Goal: Transaction & Acquisition: Purchase product/service

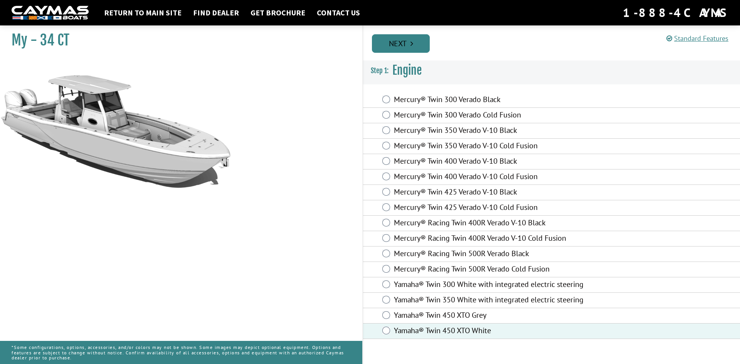
click at [399, 41] on link "Next" at bounding box center [401, 43] width 58 height 18
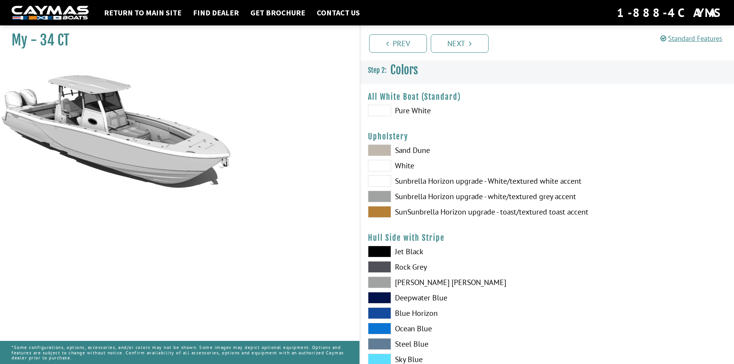
click at [406, 196] on label "Sunbrella Horizon upgrade - white/textured grey accent" at bounding box center [453, 197] width 171 height 12
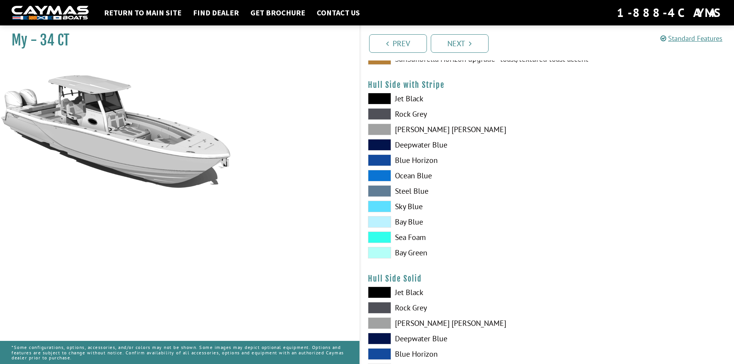
scroll to position [154, 0]
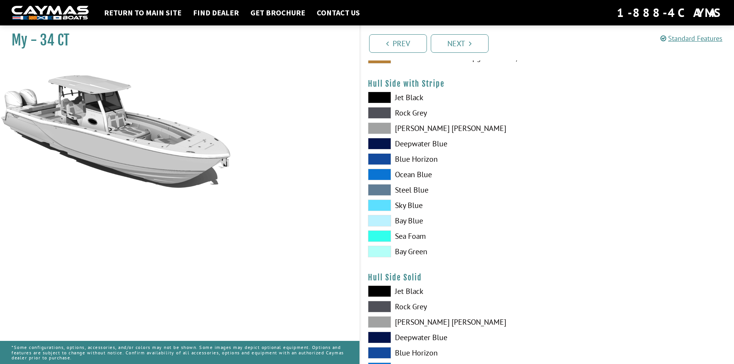
click at [380, 190] on span at bounding box center [379, 190] width 23 height 12
click at [381, 203] on span at bounding box center [379, 206] width 23 height 12
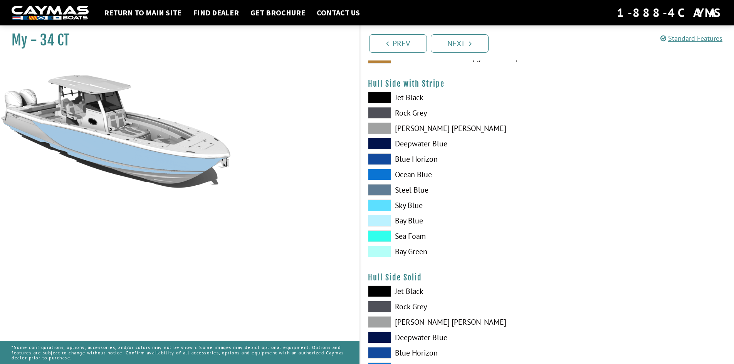
click at [381, 188] on span at bounding box center [379, 190] width 23 height 12
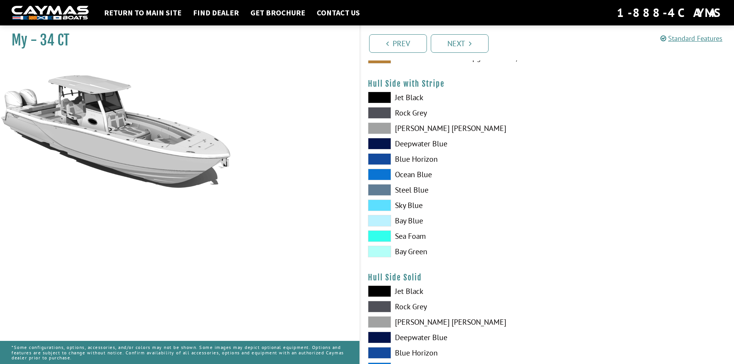
click at [381, 156] on span at bounding box center [379, 159] width 23 height 12
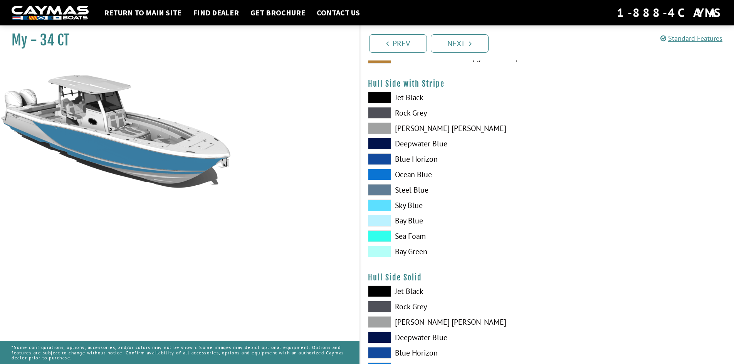
click at [379, 175] on span at bounding box center [379, 175] width 23 height 12
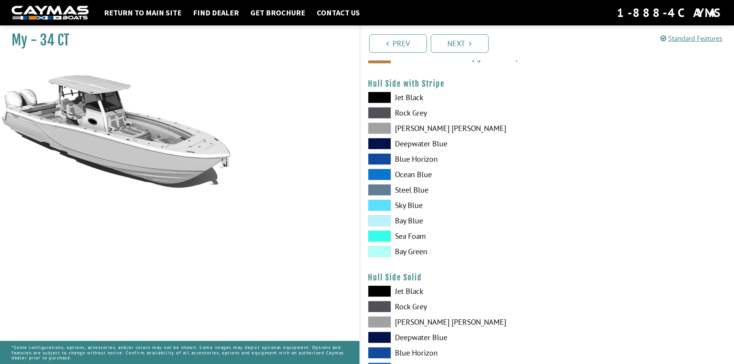
click at [376, 174] on span at bounding box center [379, 175] width 23 height 12
click at [384, 96] on span at bounding box center [379, 98] width 23 height 12
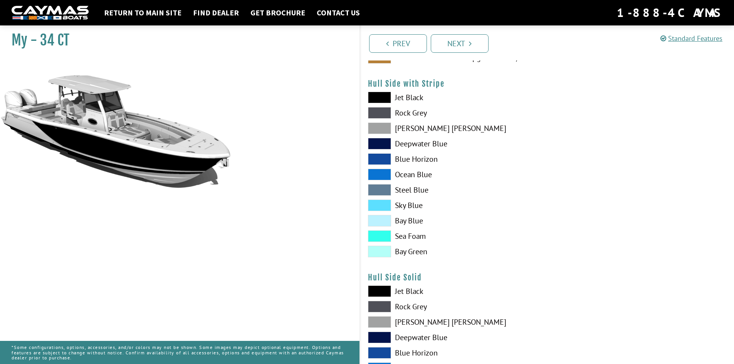
click at [383, 114] on span at bounding box center [379, 113] width 23 height 12
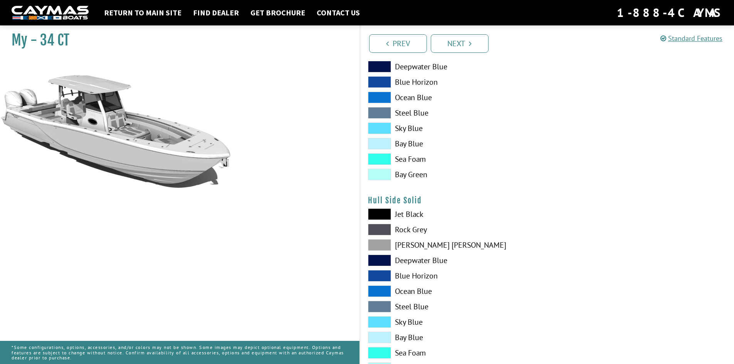
scroll to position [308, 0]
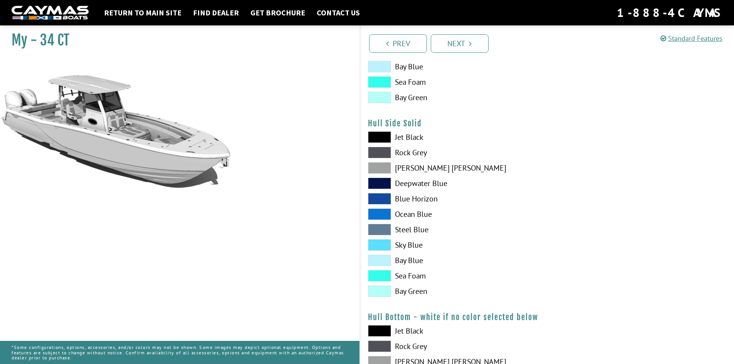
click at [383, 232] on span at bounding box center [379, 230] width 23 height 12
click at [381, 214] on span at bounding box center [379, 214] width 23 height 12
click at [381, 197] on span at bounding box center [379, 199] width 23 height 12
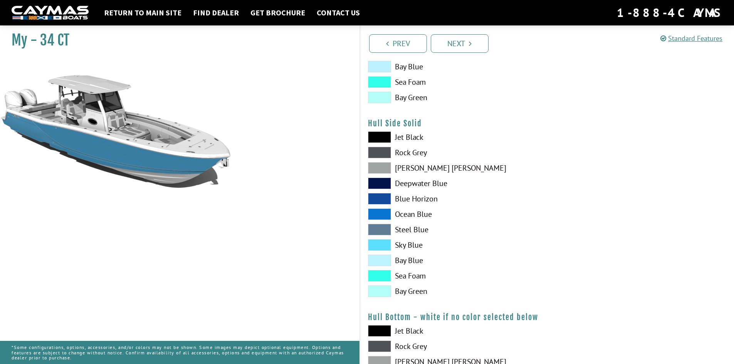
scroll to position [154, 0]
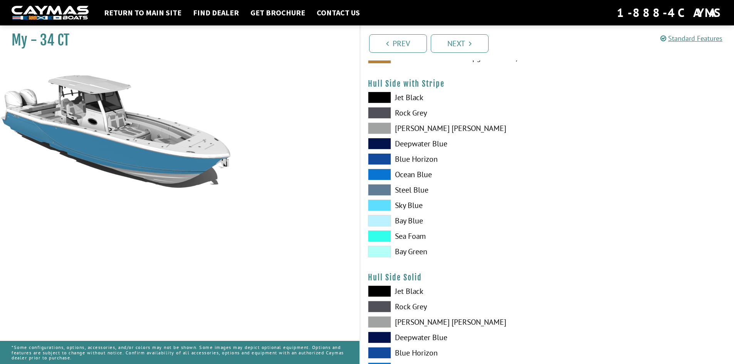
click at [382, 162] on span at bounding box center [379, 159] width 23 height 12
click at [379, 144] on span at bounding box center [379, 144] width 23 height 12
click at [381, 256] on span at bounding box center [379, 252] width 23 height 12
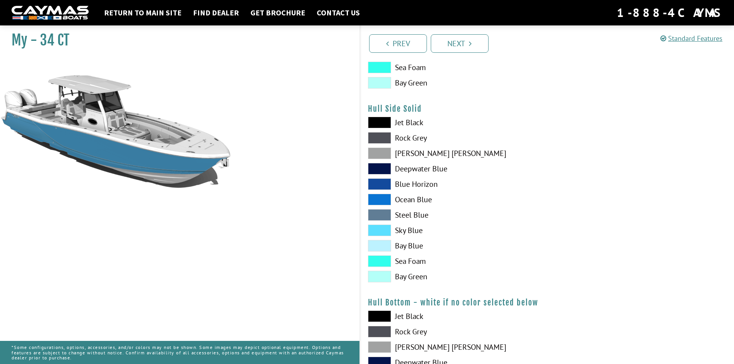
scroll to position [385, 0]
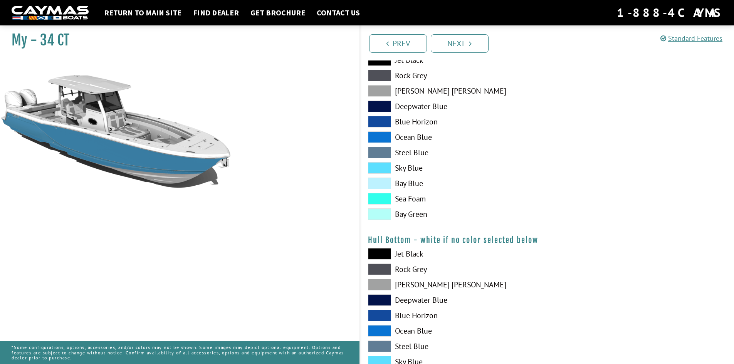
click at [376, 216] on span at bounding box center [379, 214] width 23 height 12
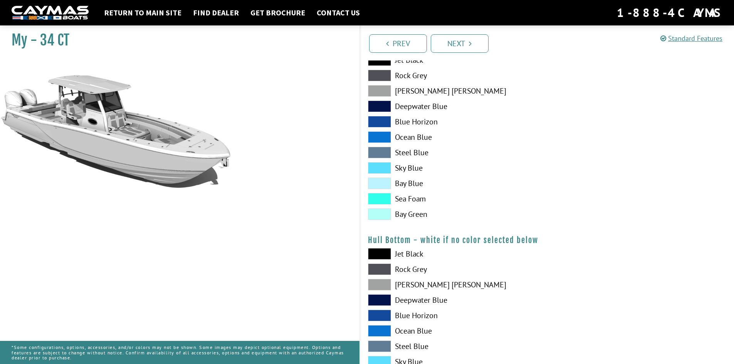
click at [374, 198] on span at bounding box center [379, 199] width 23 height 12
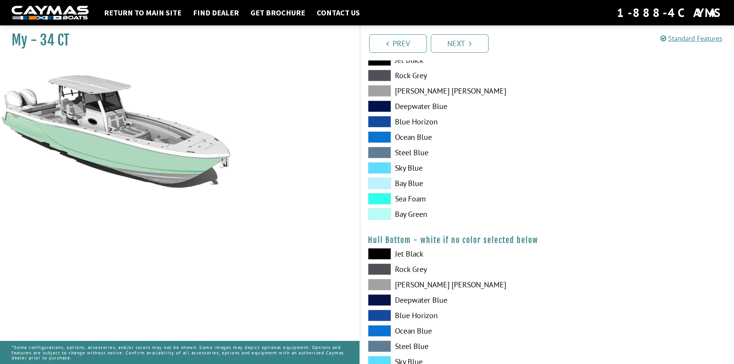
click at [374, 198] on span at bounding box center [379, 199] width 23 height 12
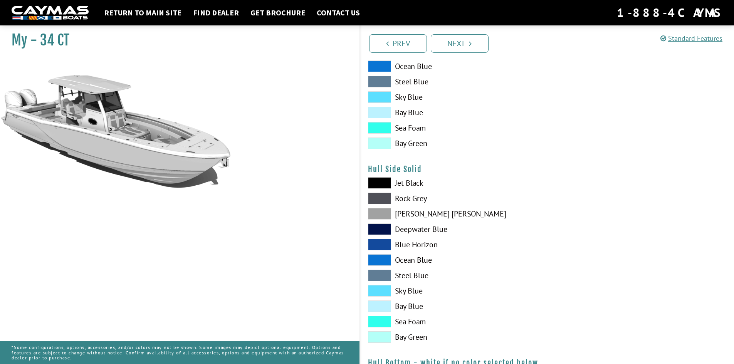
scroll to position [231, 0]
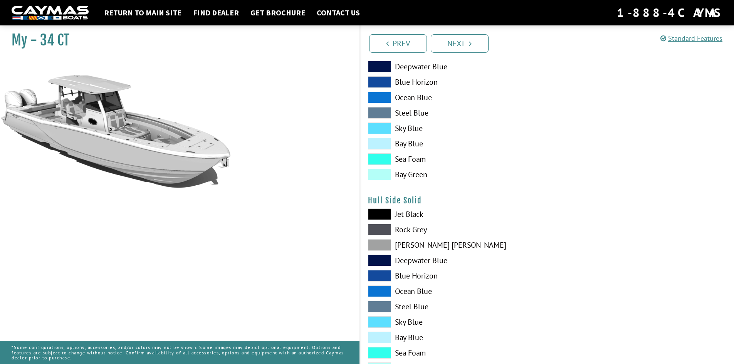
click at [377, 175] on span at bounding box center [379, 175] width 23 height 12
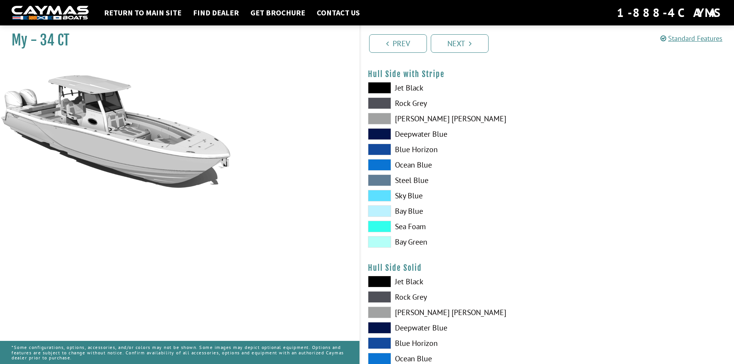
scroll to position [77, 0]
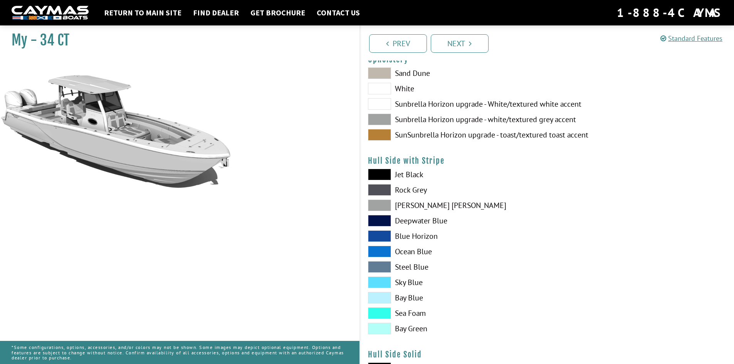
click at [380, 202] on span at bounding box center [379, 206] width 23 height 12
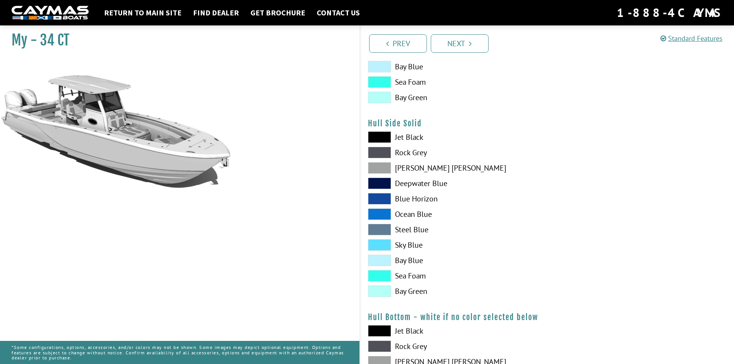
click at [379, 168] on span at bounding box center [379, 168] width 23 height 12
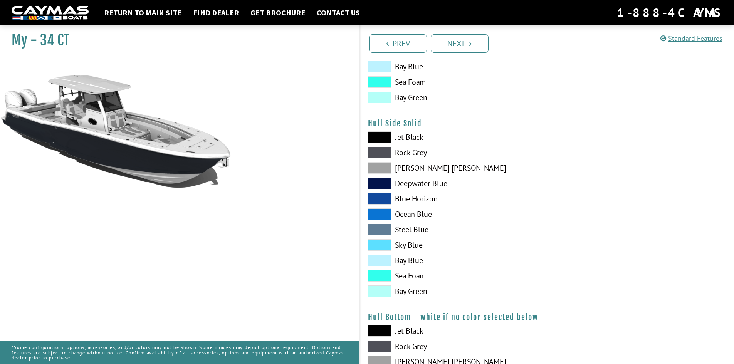
click at [377, 166] on span at bounding box center [379, 168] width 23 height 12
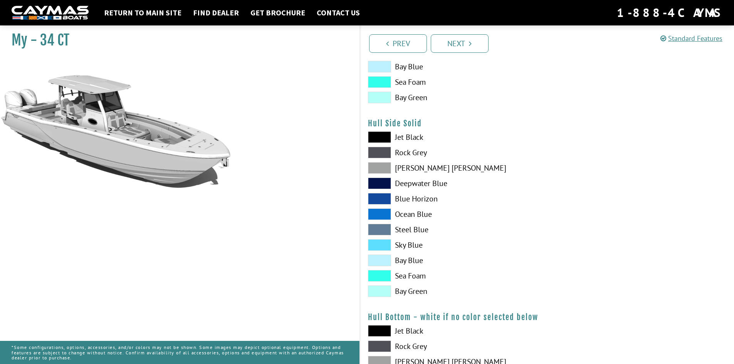
click at [382, 184] on span at bounding box center [379, 184] width 23 height 12
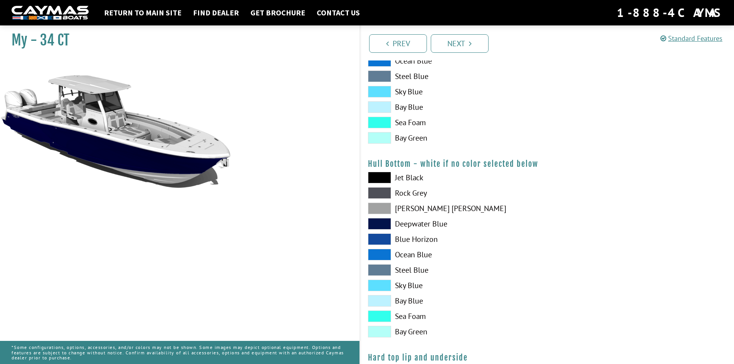
scroll to position [462, 0]
click at [382, 173] on span at bounding box center [379, 177] width 23 height 12
click at [385, 175] on span at bounding box center [379, 177] width 23 height 12
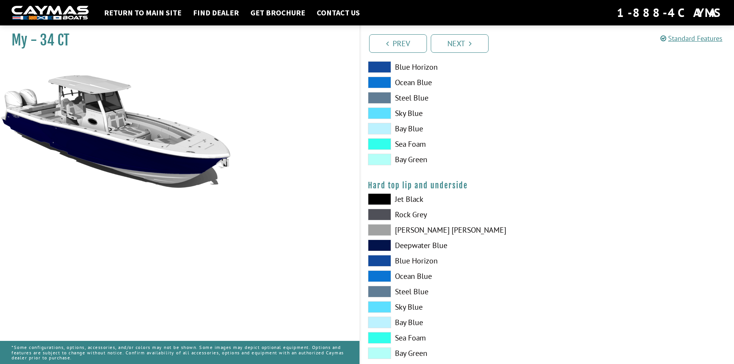
scroll to position [693, 0]
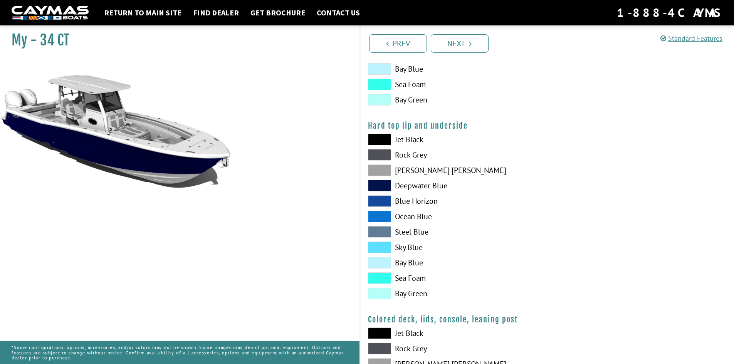
click at [380, 186] on span at bounding box center [379, 186] width 23 height 12
click at [388, 218] on span at bounding box center [379, 217] width 23 height 12
click at [388, 217] on span at bounding box center [379, 217] width 23 height 12
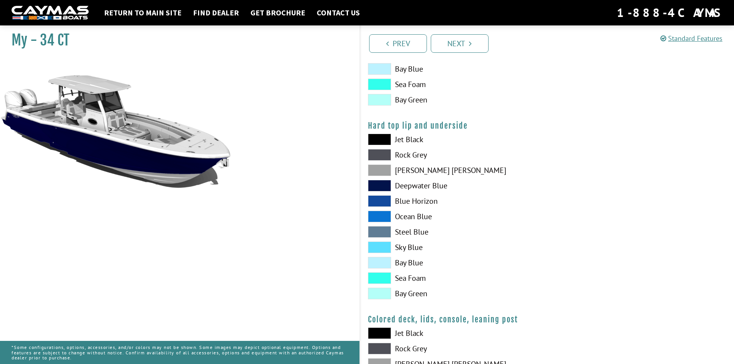
click at [381, 184] on span at bounding box center [379, 186] width 23 height 12
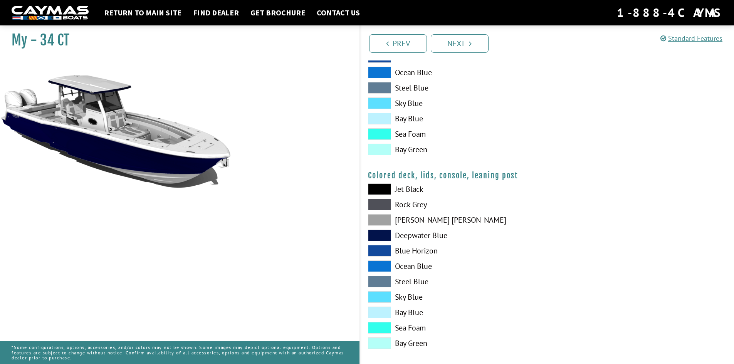
scroll to position [845, 0]
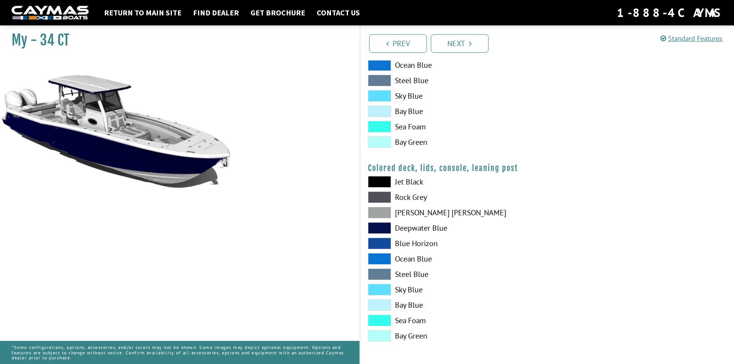
click at [378, 230] on span at bounding box center [379, 228] width 23 height 12
click at [378, 229] on span at bounding box center [379, 228] width 23 height 12
click at [379, 253] on span at bounding box center [379, 259] width 23 height 12
click at [380, 242] on span at bounding box center [379, 244] width 23 height 12
click at [380, 222] on span at bounding box center [379, 228] width 23 height 12
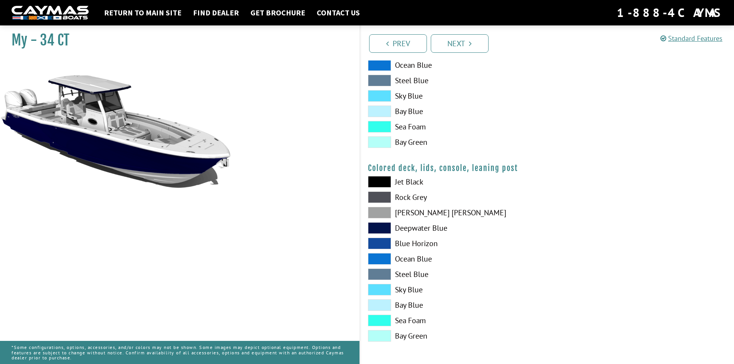
click at [456, 32] on div "Prev Next" at bounding box center [546, 42] width 375 height 35
click at [459, 42] on link "Next" at bounding box center [460, 43] width 58 height 18
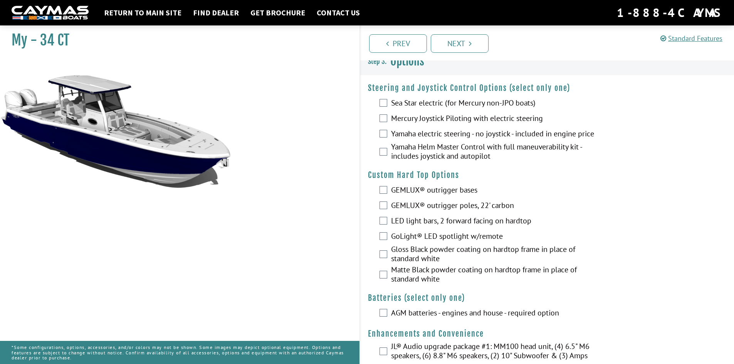
scroll to position [0, 0]
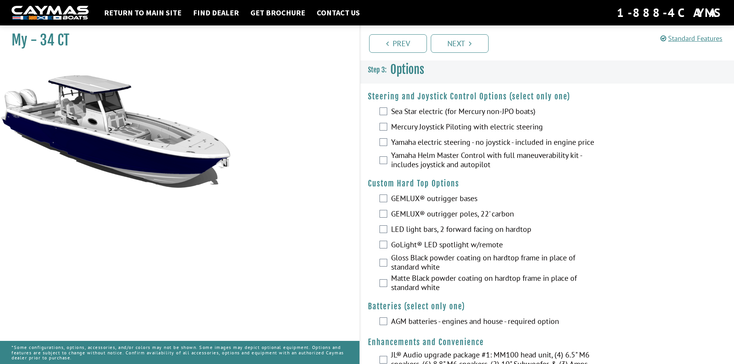
click at [442, 166] on label "Yamaha Helm Master Control with full maneuverability kit - includes joystick an…" at bounding box center [494, 161] width 206 height 20
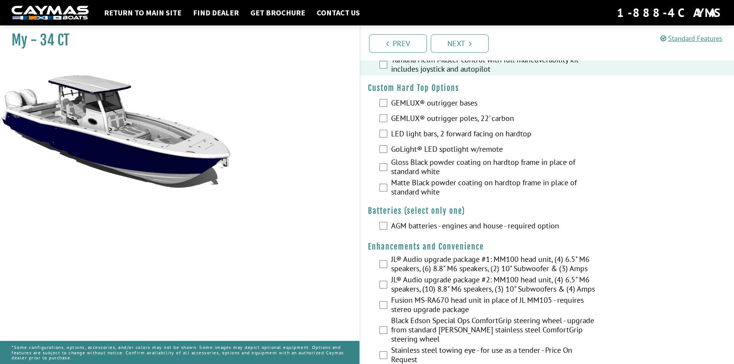
scroll to position [77, 0]
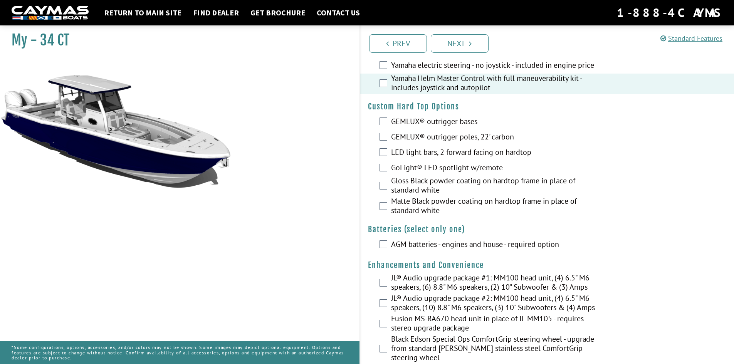
click at [417, 158] on label "LED light bars, 2 forward facing on hardtop" at bounding box center [494, 153] width 206 height 11
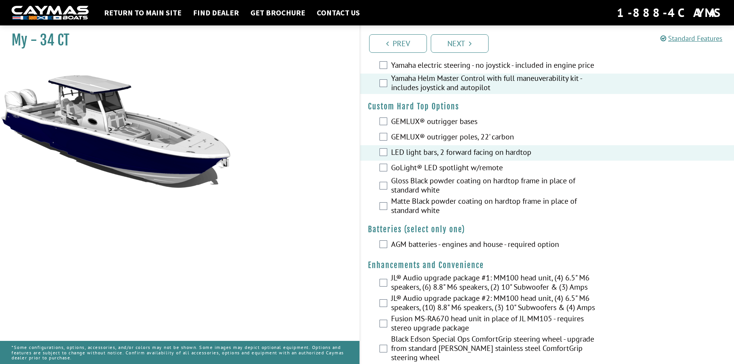
click at [409, 174] on label "GoLight® LED spotlight w/remote" at bounding box center [494, 168] width 206 height 11
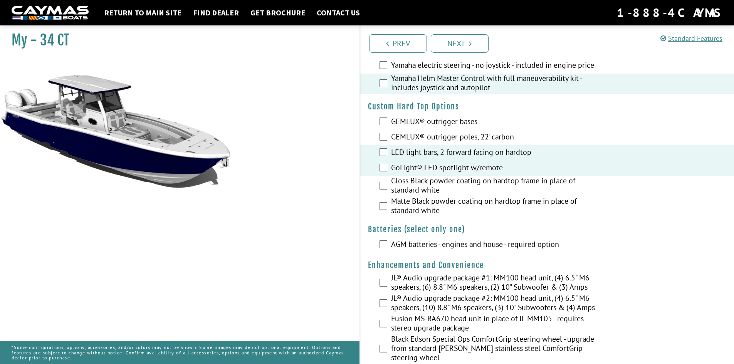
click at [409, 142] on label "GEMLUX® outrigger poles, 22' carbon" at bounding box center [494, 137] width 206 height 11
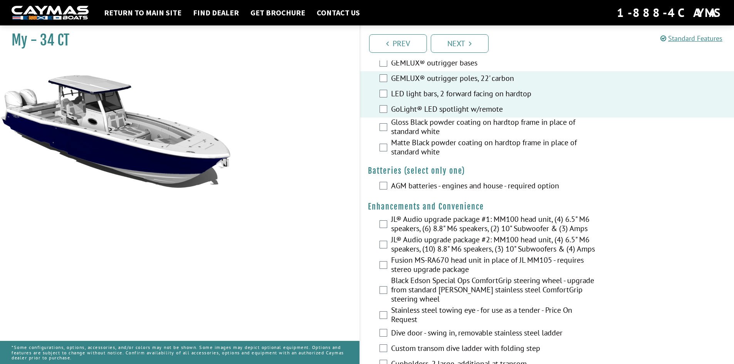
scroll to position [154, 0]
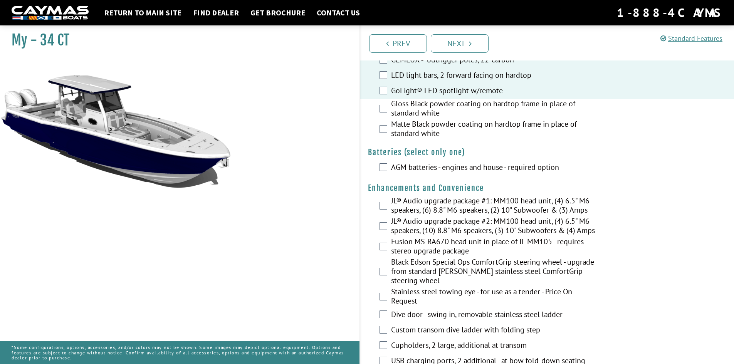
click at [401, 172] on label "AGM batteries - engines and house - required option" at bounding box center [494, 168] width 206 height 11
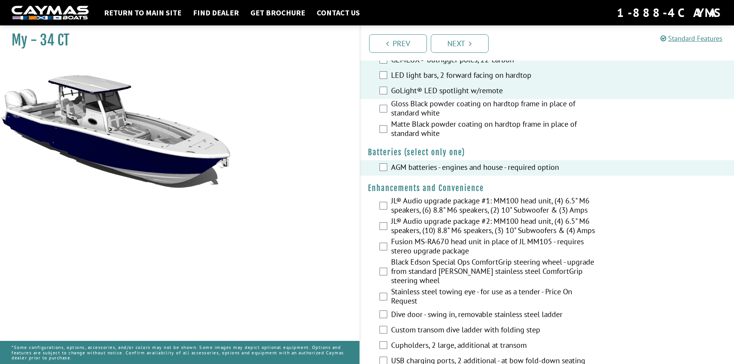
scroll to position [231, 0]
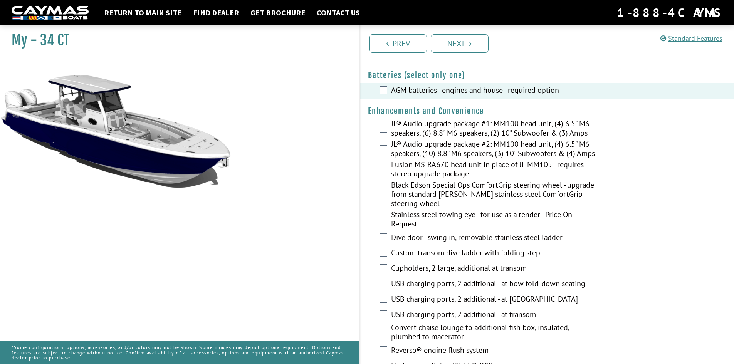
click at [405, 151] on label "JL® Audio upgrade package #2: MM100 head unit, (4) 6.5" M6 speakers, (10) 8.8" …" at bounding box center [494, 149] width 206 height 20
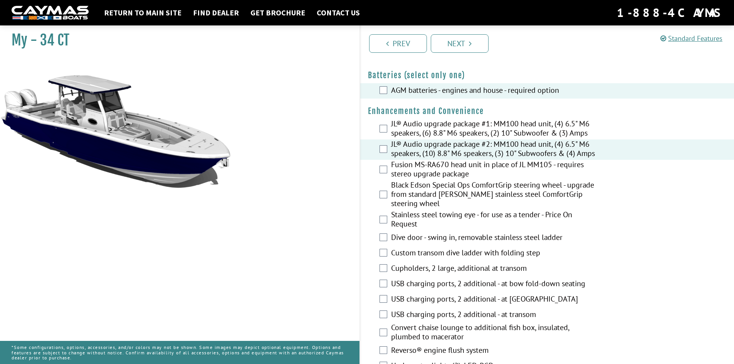
click at [411, 201] on label "Black Edson Special Ops ComfortGrip steering wheel - upgrade from standard [PER…" at bounding box center [494, 195] width 206 height 30
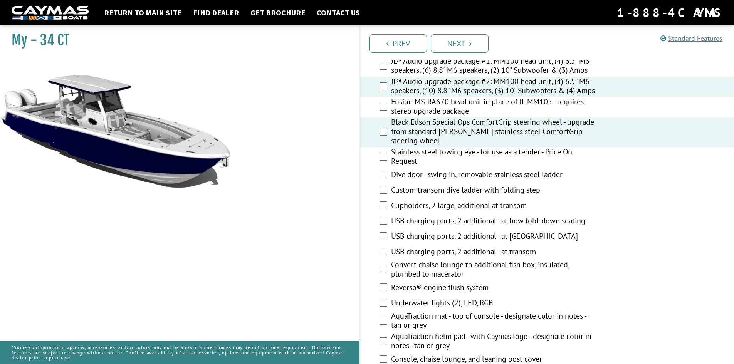
scroll to position [308, 0]
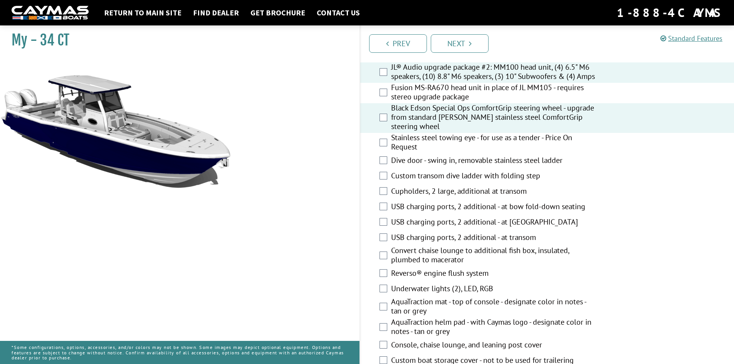
click at [443, 164] on label "Dive door - swing in, removable stainless steel ladder" at bounding box center [494, 161] width 206 height 11
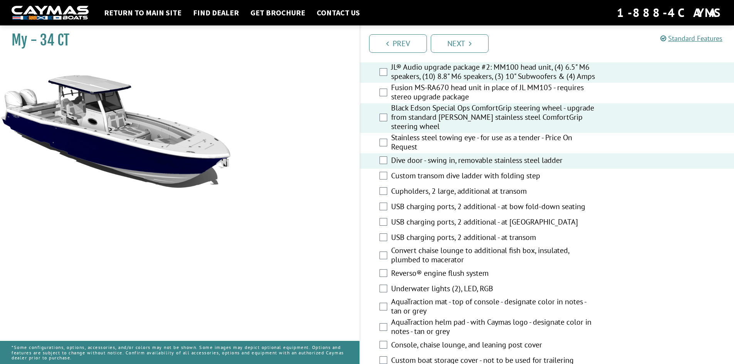
click at [407, 197] on label "Cupholders, 2 large, additional at transom" at bounding box center [494, 191] width 206 height 11
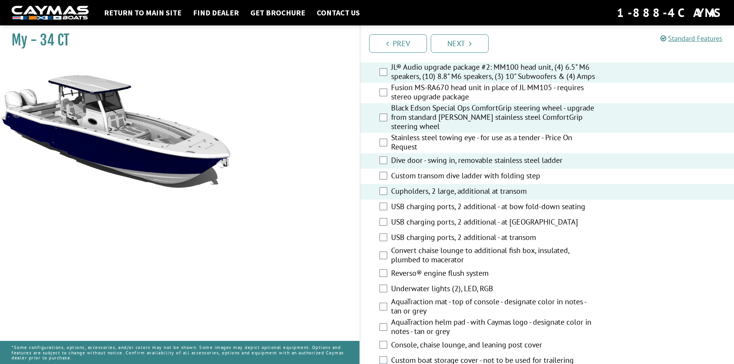
drag, startPoint x: 413, startPoint y: 210, endPoint x: 417, endPoint y: 220, distance: 11.1
click at [413, 210] on label "USB charging ports, 2 additional - at bow fold-down seating" at bounding box center [494, 207] width 206 height 11
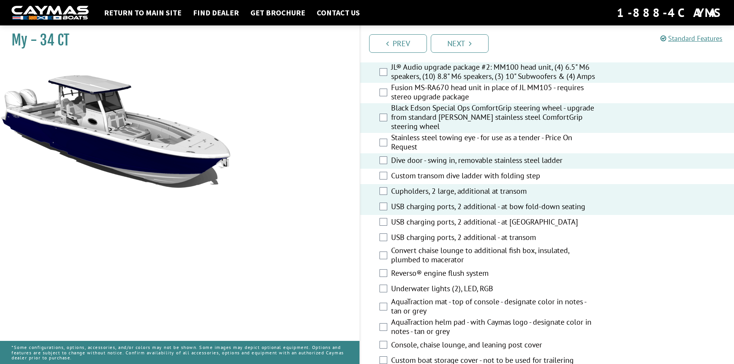
drag, startPoint x: 417, startPoint y: 222, endPoint x: 418, endPoint y: 227, distance: 5.4
click at [417, 225] on label "USB charging ports, 2 additional - at [GEOGRAPHIC_DATA]" at bounding box center [494, 222] width 206 height 11
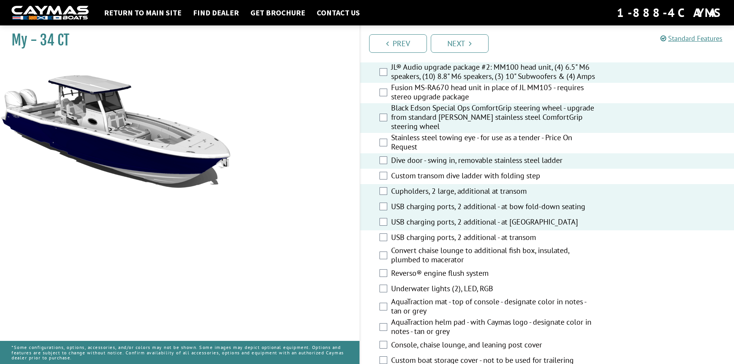
click at [418, 241] on label "USB charging ports, 2 additional - at transom" at bounding box center [494, 238] width 206 height 11
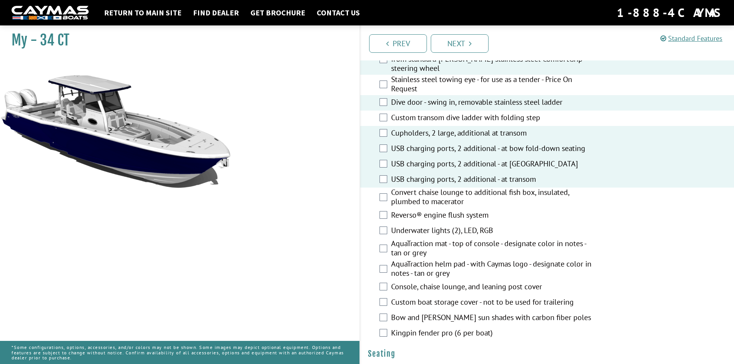
scroll to position [385, 0]
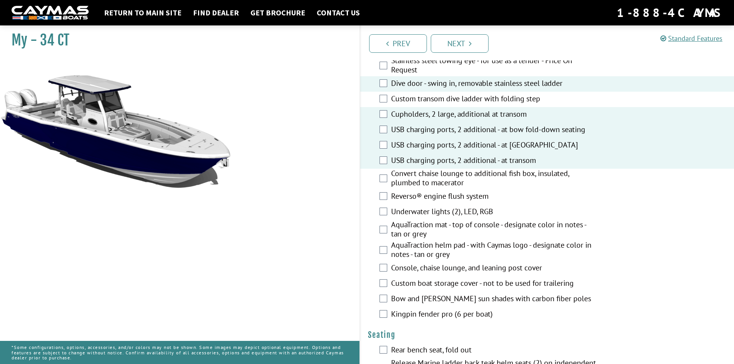
click at [392, 203] on label "Reverso® engine flush system" at bounding box center [494, 196] width 206 height 11
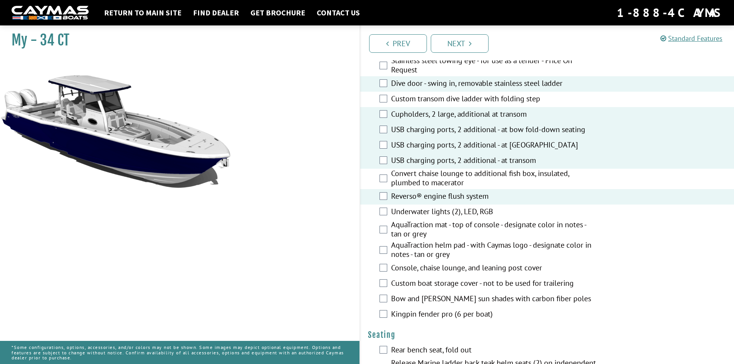
click at [410, 216] on label "Underwater lights (2), LED, RGB" at bounding box center [494, 212] width 206 height 11
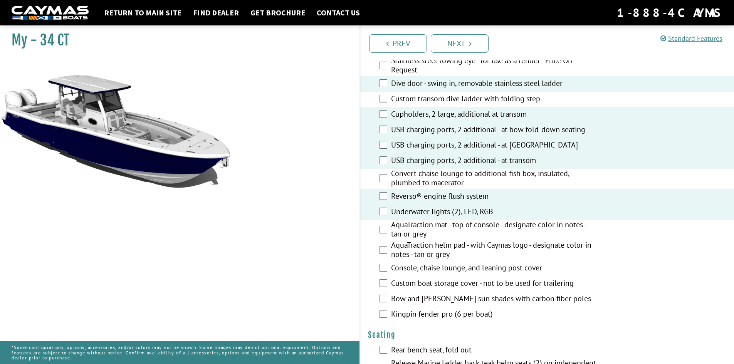
click at [407, 234] on label "AquaTraction mat - top of console - designate color in notes - tan or grey" at bounding box center [494, 230] width 206 height 20
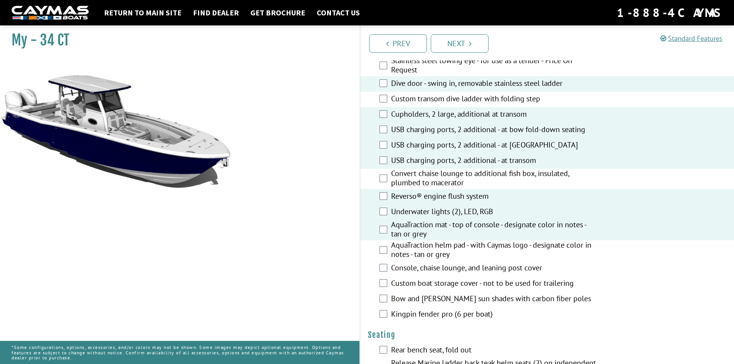
click at [441, 253] on label "AquaTraction helm pad - with Caymas logo - designate color in notes - tan or gr…" at bounding box center [494, 250] width 206 height 20
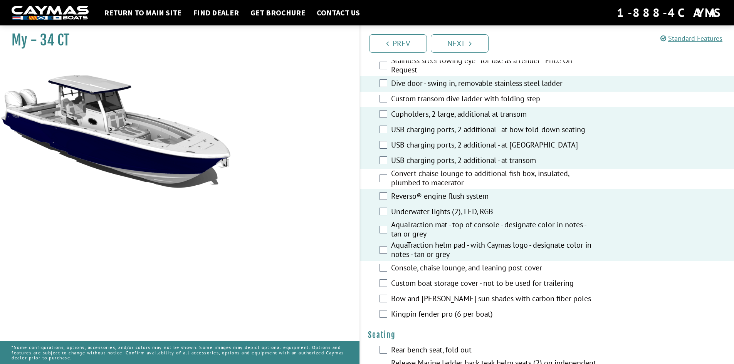
scroll to position [462, 0]
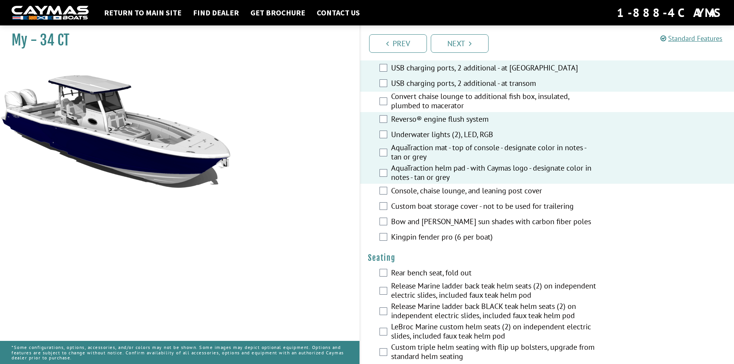
click at [414, 197] on label "Console, chaise lounge, and leaning post cover" at bounding box center [494, 191] width 206 height 11
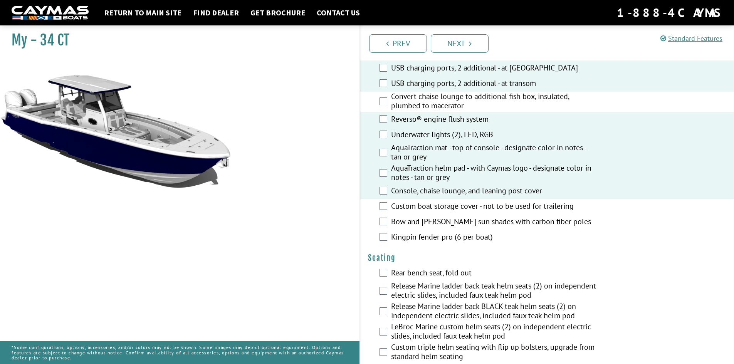
drag, startPoint x: 409, startPoint y: 242, endPoint x: 418, endPoint y: 243, distance: 8.1
click at [410, 243] on label "Kingpin fender pro (6 per boat)" at bounding box center [494, 237] width 206 height 11
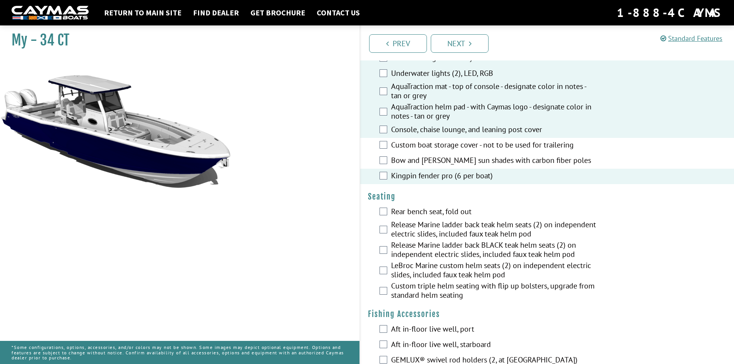
scroll to position [616, 0]
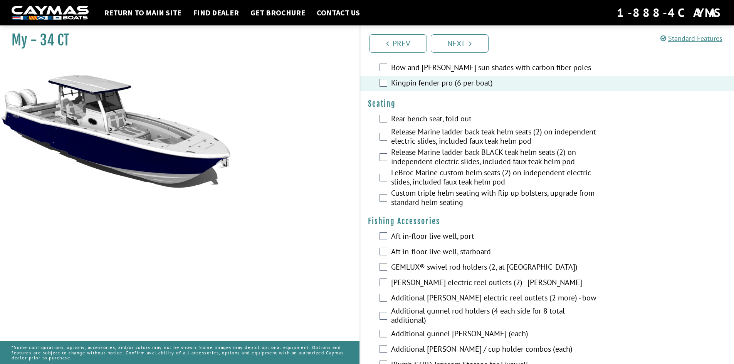
click at [412, 183] on label "LeBroc Marine custom helm seats (2) on independent electric slides, included fa…" at bounding box center [494, 178] width 206 height 20
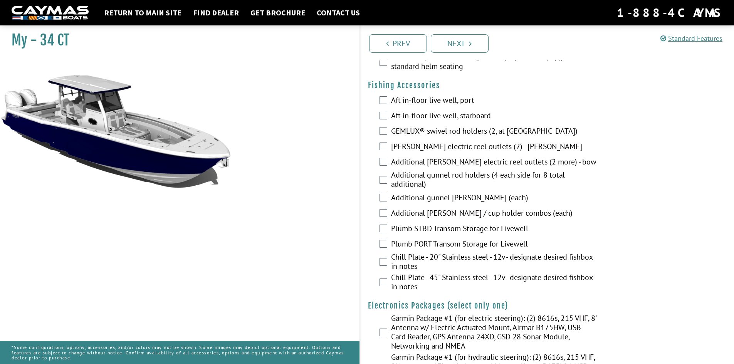
scroll to position [770, 0]
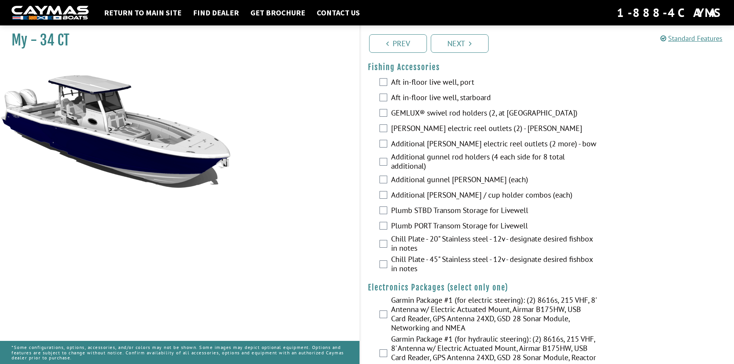
click at [402, 118] on label "GEMLUX® swivel rod holders (2, at [GEOGRAPHIC_DATA])" at bounding box center [494, 113] width 206 height 11
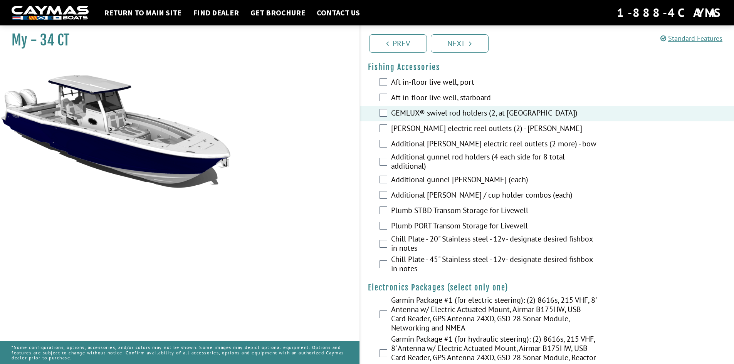
click at [405, 89] on label "Aft in-floor live well, port" at bounding box center [494, 82] width 206 height 11
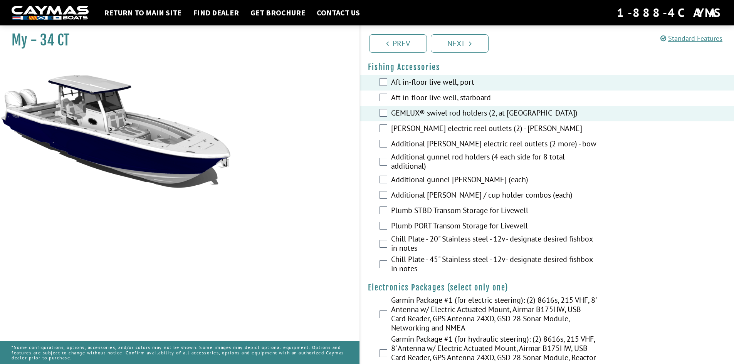
click at [404, 103] on label "Aft in-floor live well, starboard" at bounding box center [494, 98] width 206 height 11
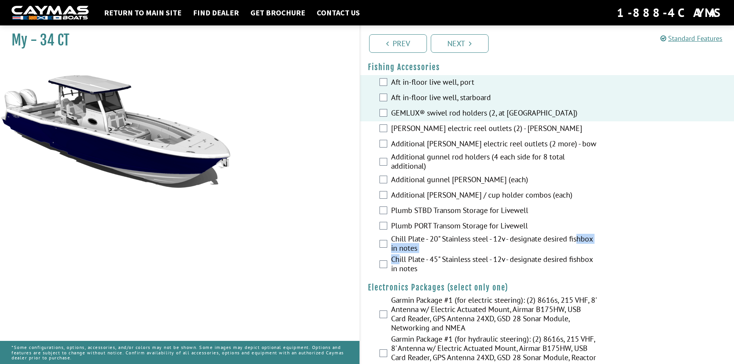
click at [400, 263] on fieldset "Please select option. Aft in-floor live well, port Aft in-floor live well, star…" at bounding box center [547, 175] width 359 height 200
click at [407, 267] on label "Chill Plate - 45" Stainless steel - 12v - designate desired fishbox in notes" at bounding box center [494, 265] width 206 height 20
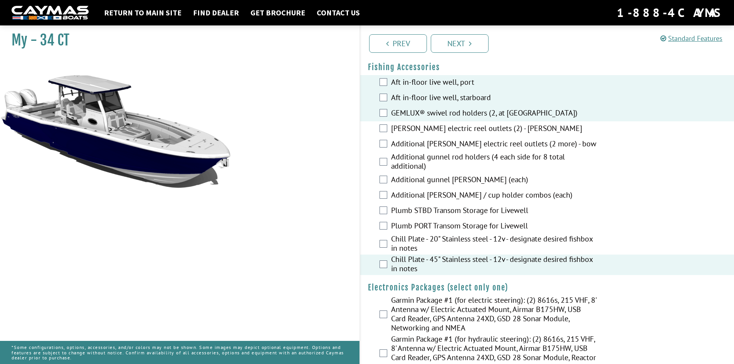
click at [400, 229] on label "Plumb PORT Transom Storage for Livewell" at bounding box center [494, 226] width 206 height 11
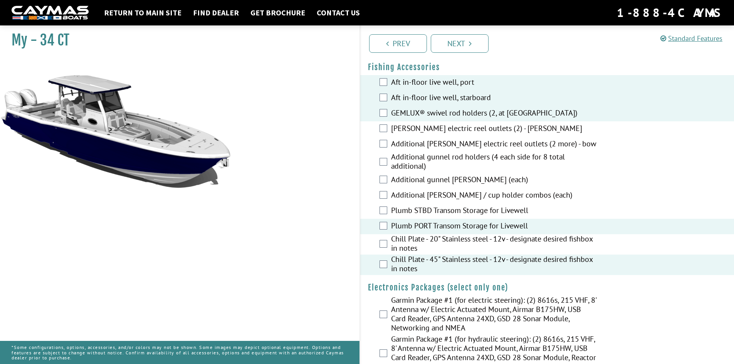
click at [401, 213] on label "Plumb STBD Transom Storage for Livewell" at bounding box center [494, 211] width 206 height 11
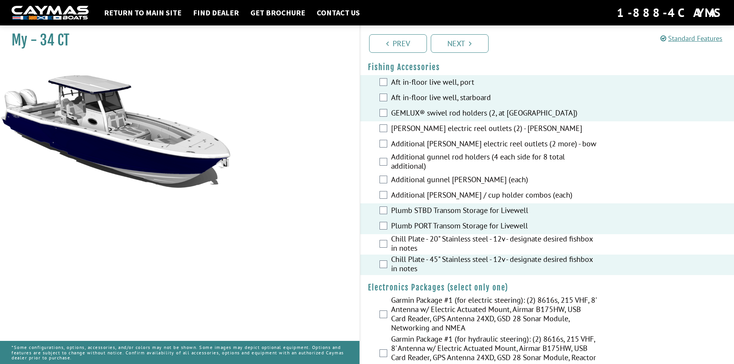
scroll to position [924, 0]
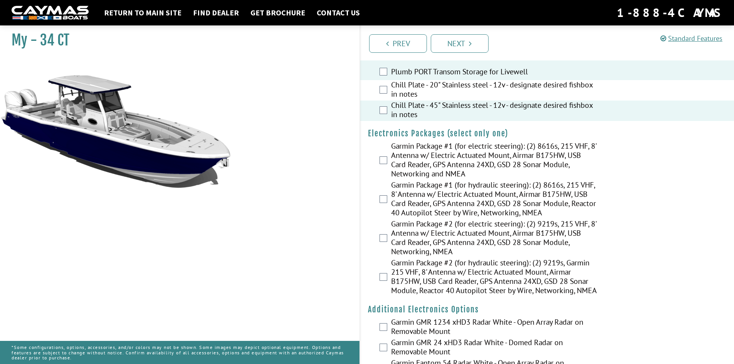
click at [427, 285] on label "Garmin Package #2 (for hydraulic steering): (2) 9219s, Garmin 215 VHF, 8' Anten…" at bounding box center [494, 277] width 206 height 39
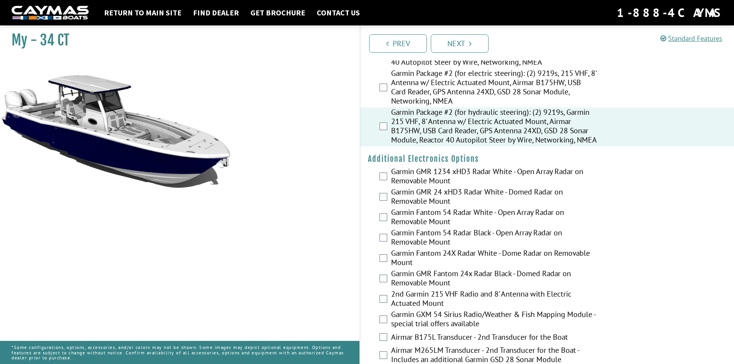
scroll to position [1078, 0]
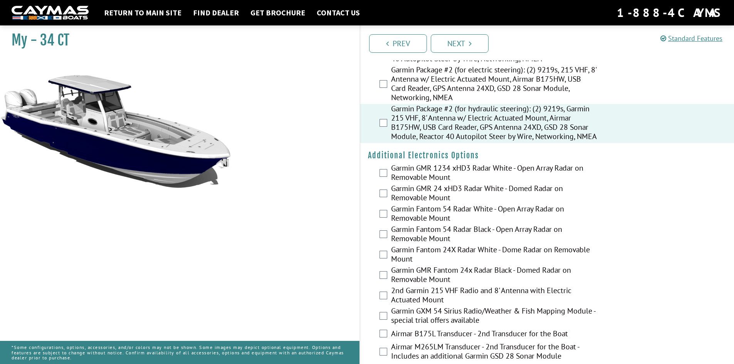
click at [460, 217] on label "Garmin Fantom 54 Radar White - Open Array Radar on Removable Mount" at bounding box center [494, 214] width 206 height 20
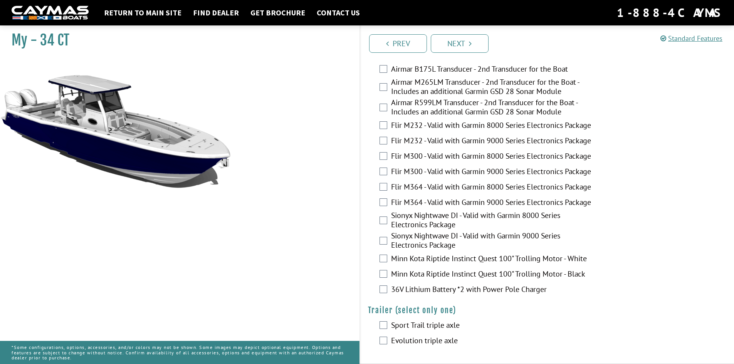
scroll to position [1348, 0]
click at [419, 259] on label "Minn Kota Riptide Instinct Quest 100" Trolling Motor - White" at bounding box center [494, 259] width 206 height 11
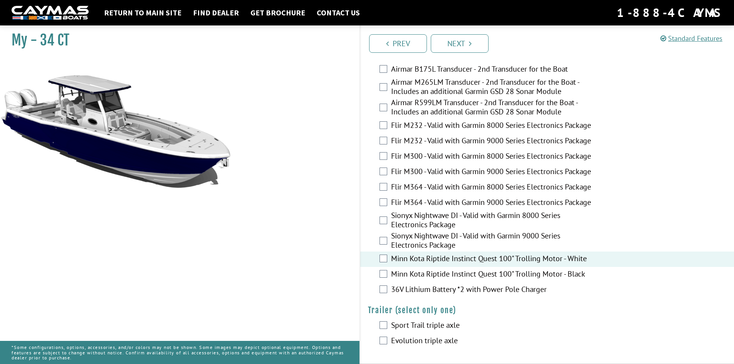
click at [422, 291] on label "36V Lithium Battery *2 with Power Pole Charger" at bounding box center [494, 290] width 206 height 11
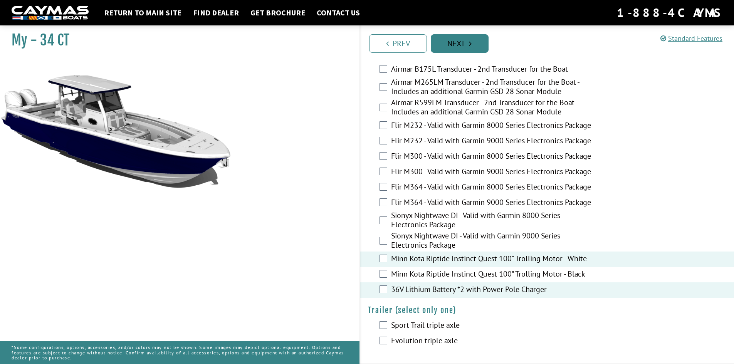
click at [465, 41] on link "Next" at bounding box center [460, 43] width 58 height 18
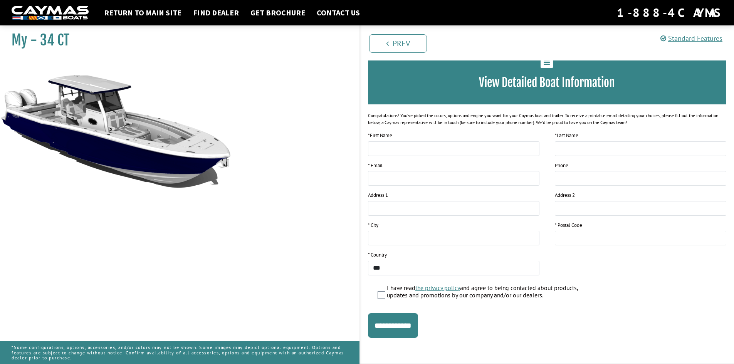
scroll to position [0, 0]
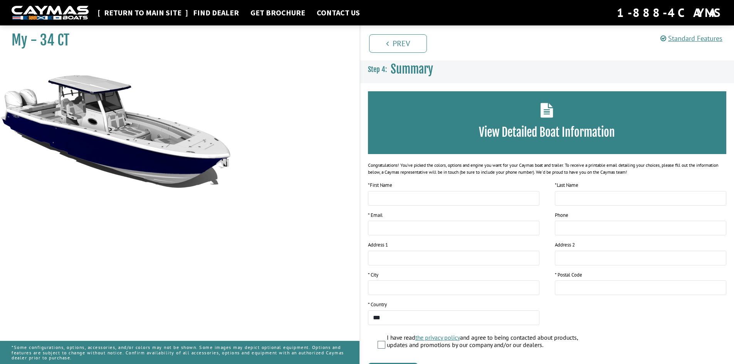
click at [135, 12] on link "Return to main site" at bounding box center [142, 13] width 85 height 10
